Goal: Information Seeking & Learning: Learn about a topic

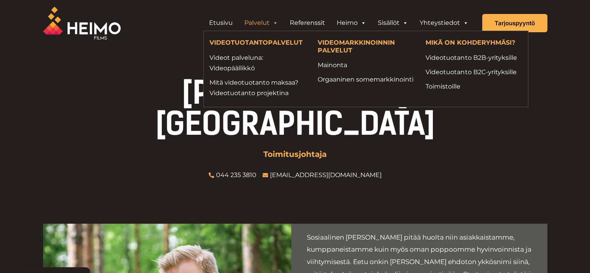
click at [275, 22] on span "Header Widget 1" at bounding box center [275, 23] width 6 height 16
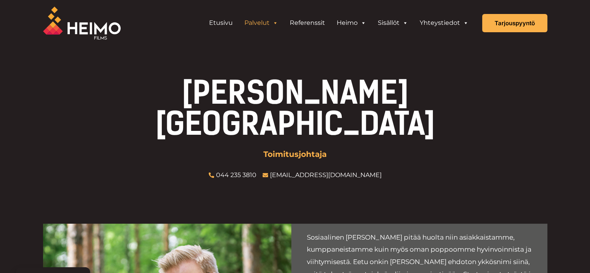
click at [275, 22] on span "Header Widget 1" at bounding box center [275, 23] width 6 height 16
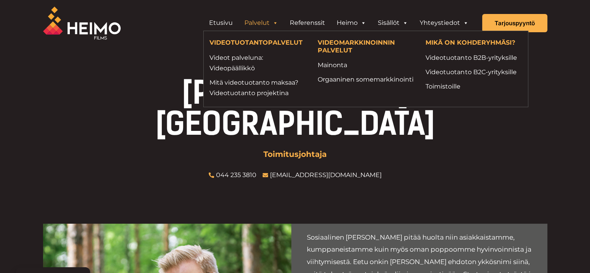
click at [275, 20] on span "Header Widget 1" at bounding box center [275, 23] width 6 height 16
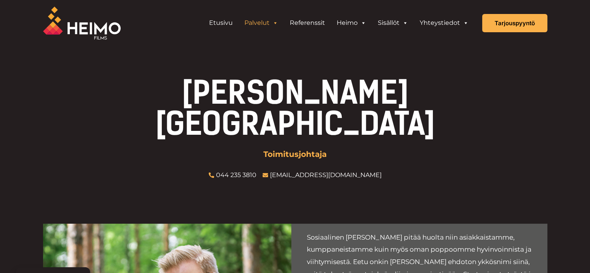
click at [256, 21] on link "Palvelut" at bounding box center [260, 23] width 45 height 16
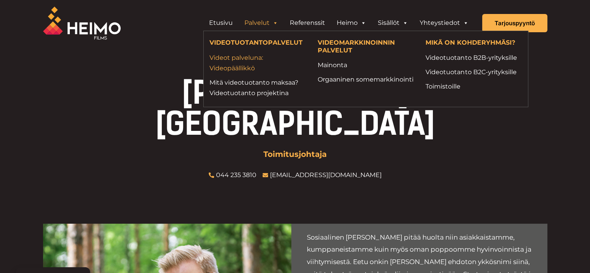
click at [239, 57] on link "Videot palveluna: Videopäällikkö" at bounding box center [257, 62] width 97 height 21
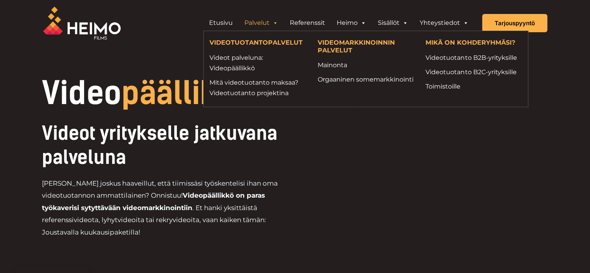
click at [259, 22] on link "Palvelut" at bounding box center [260, 23] width 45 height 16
click at [234, 90] on link "Mitä videotuotanto maksaa? Videotuotanto projektina" at bounding box center [257, 87] width 97 height 21
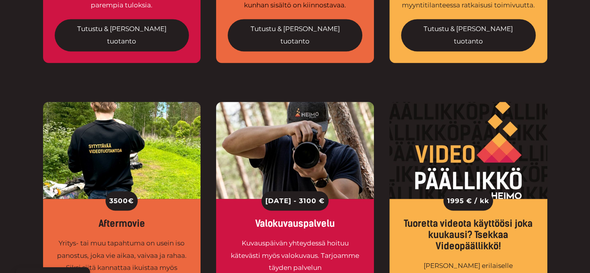
scroll to position [1163, 0]
